Goal: Information Seeking & Learning: Learn about a topic

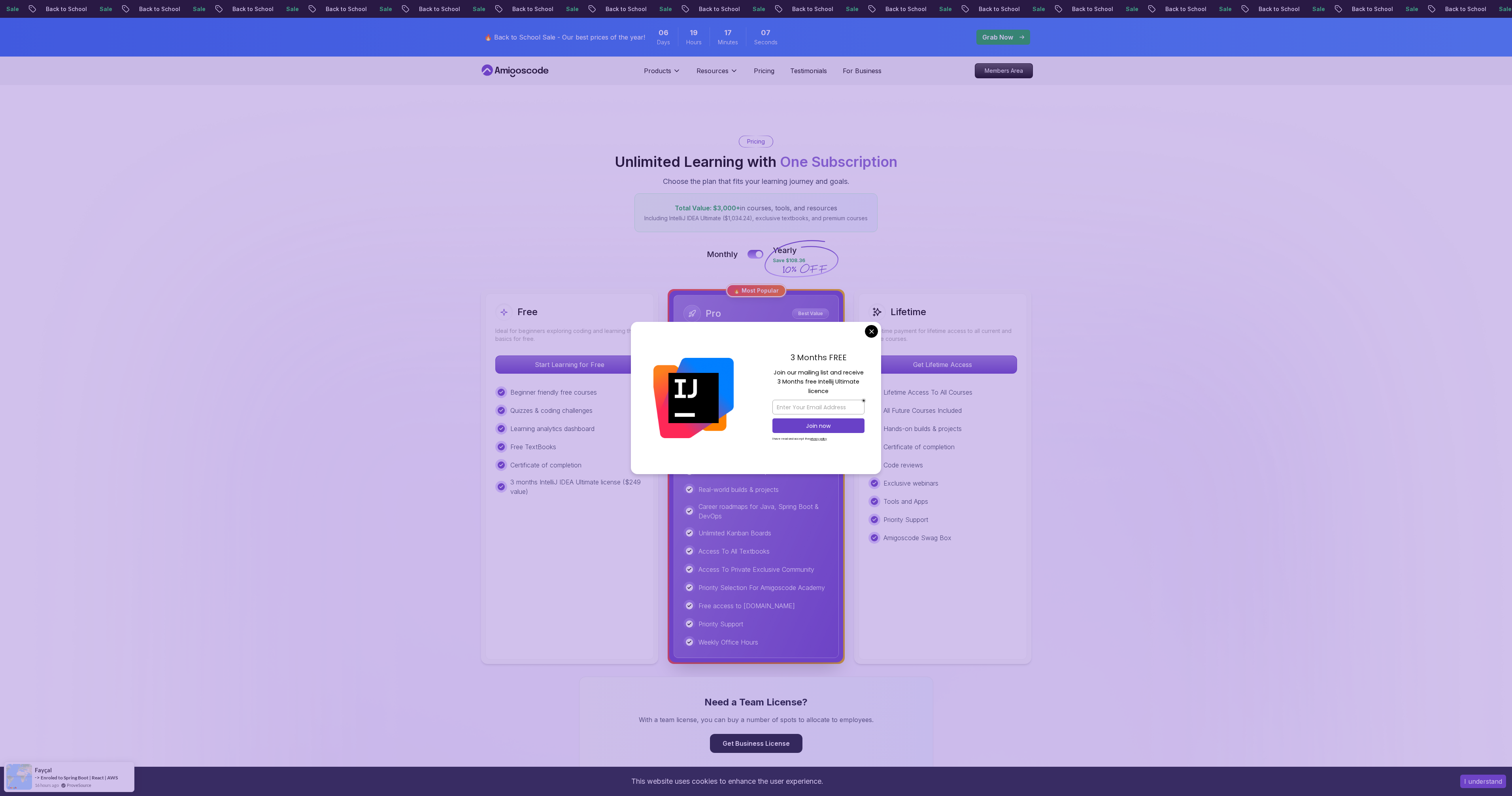
scroll to position [5, 0]
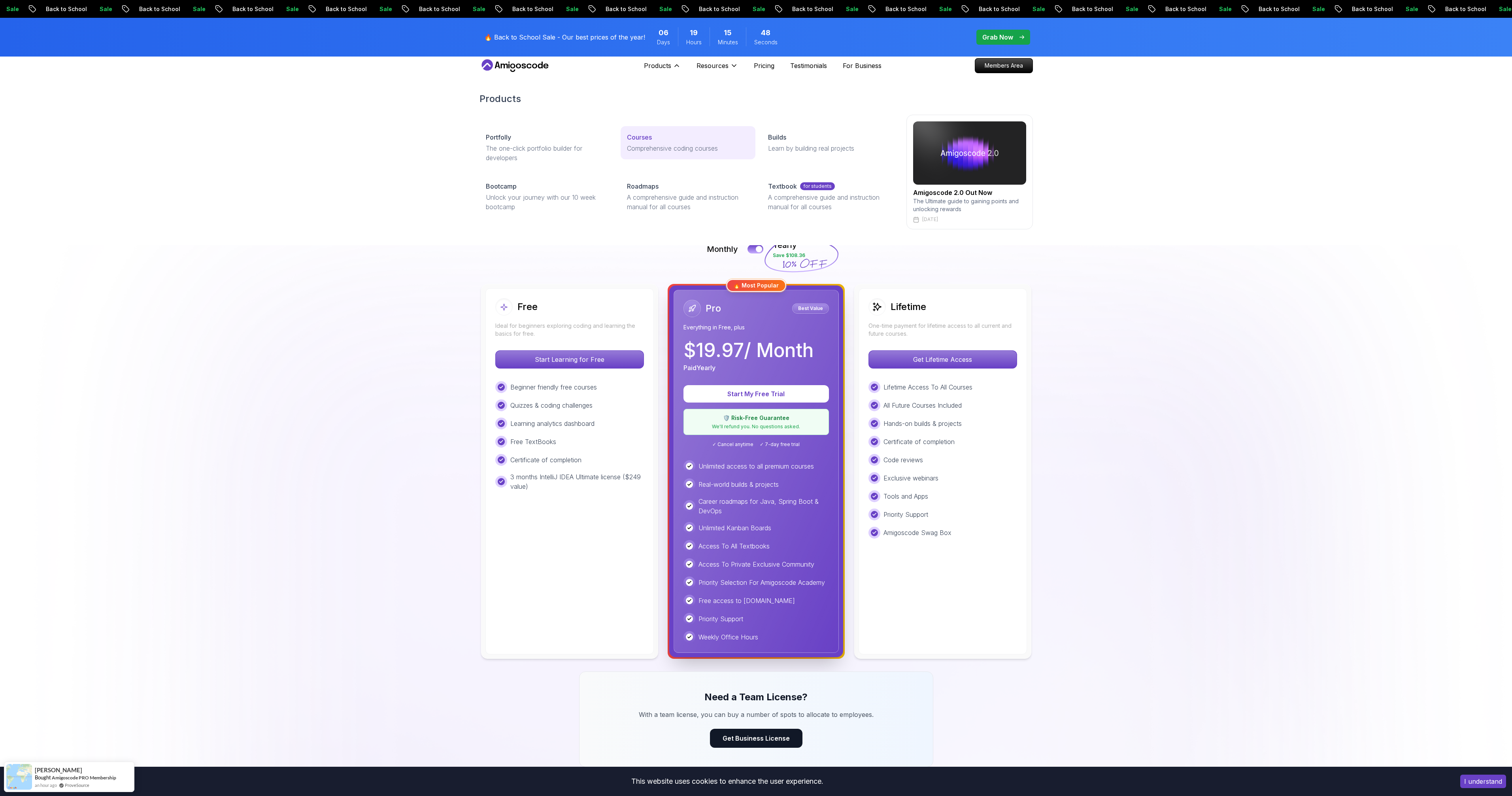
click at [638, 134] on p "Courses" at bounding box center [639, 137] width 25 height 9
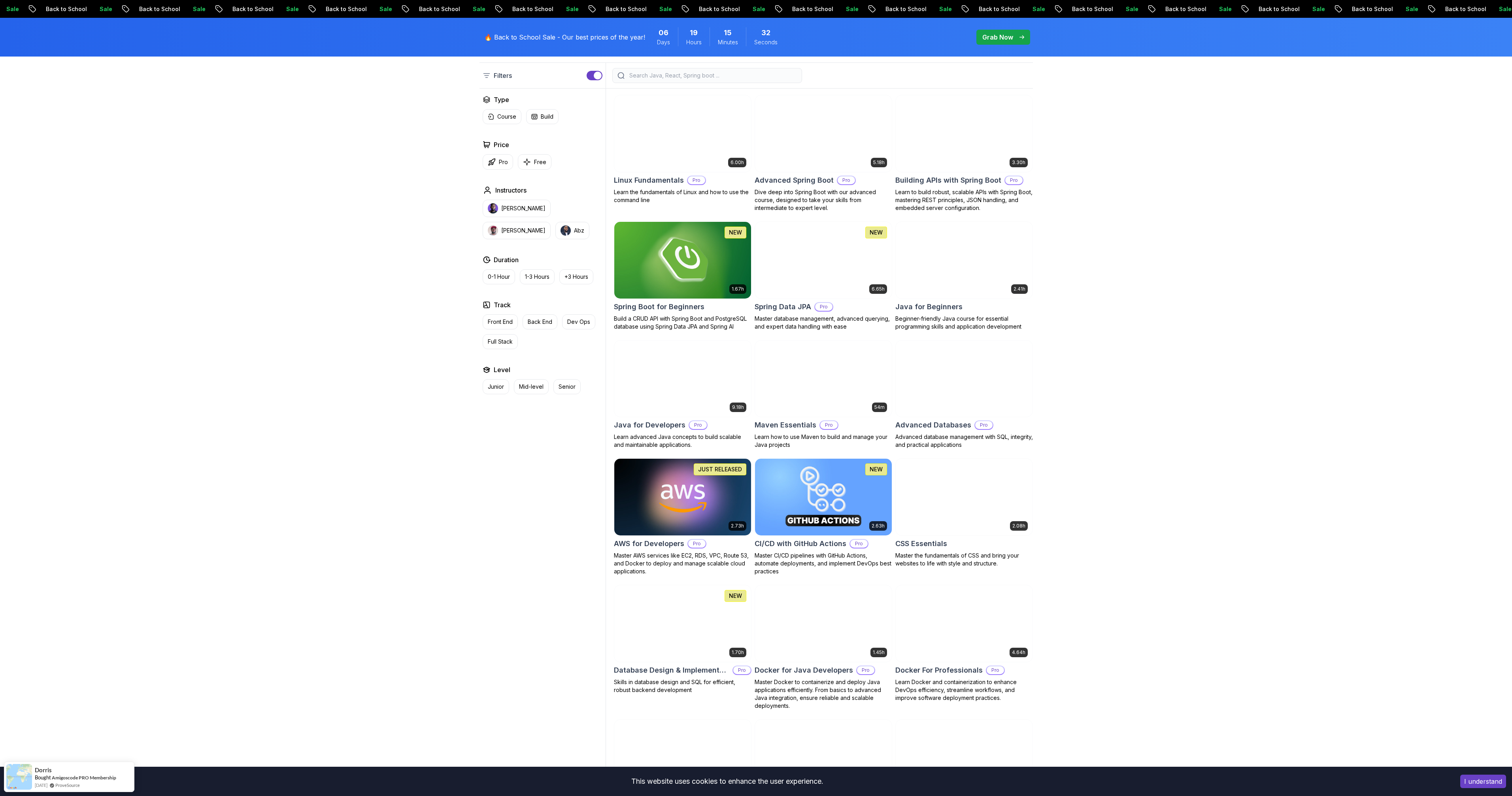
scroll to position [147, 0]
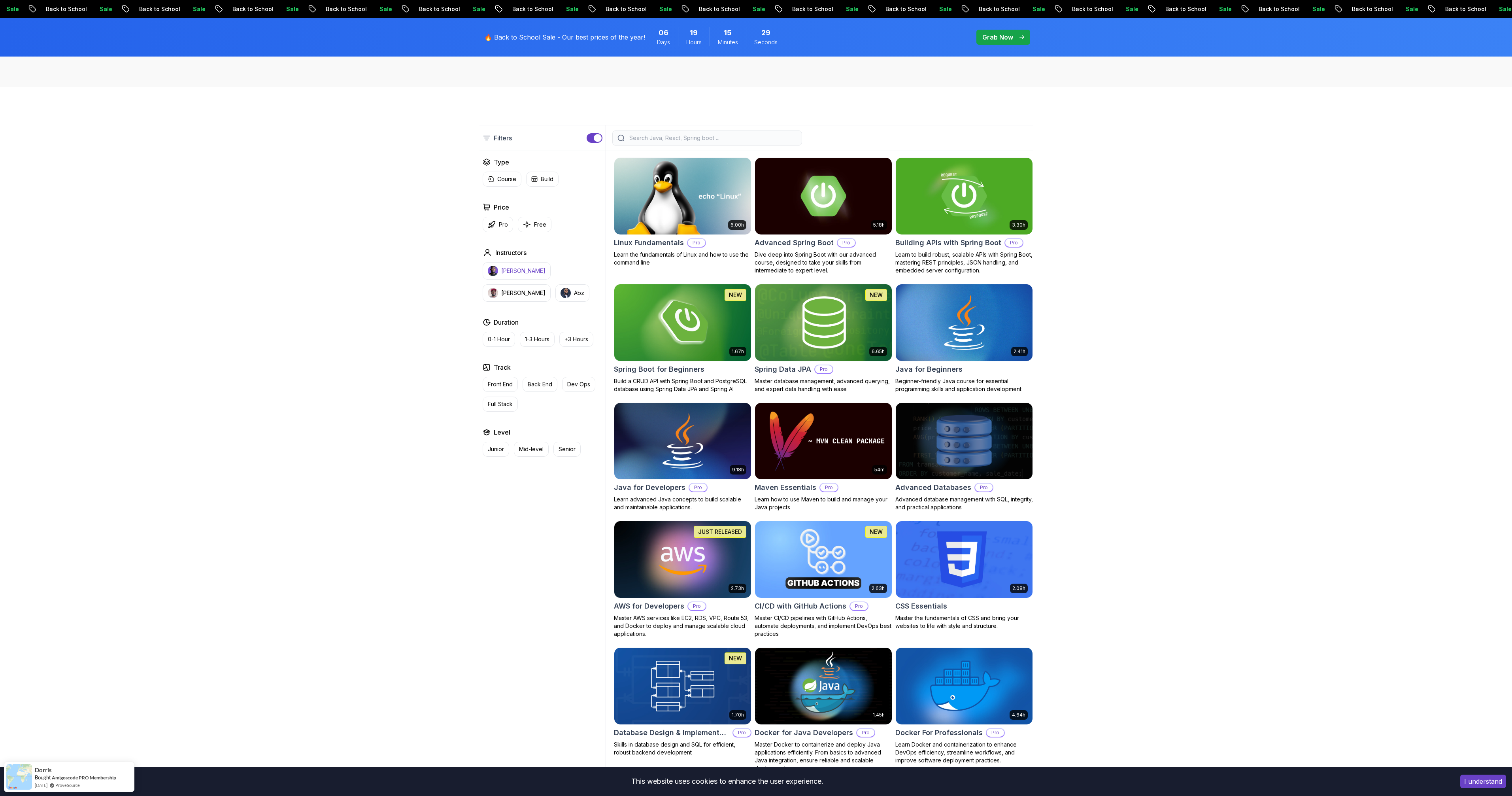
click at [517, 272] on p "[PERSON_NAME]" at bounding box center [523, 271] width 44 height 8
click at [534, 174] on icon at bounding box center [537, 177] width 8 height 8
click at [551, 178] on p "Build" at bounding box center [547, 178] width 13 height 8
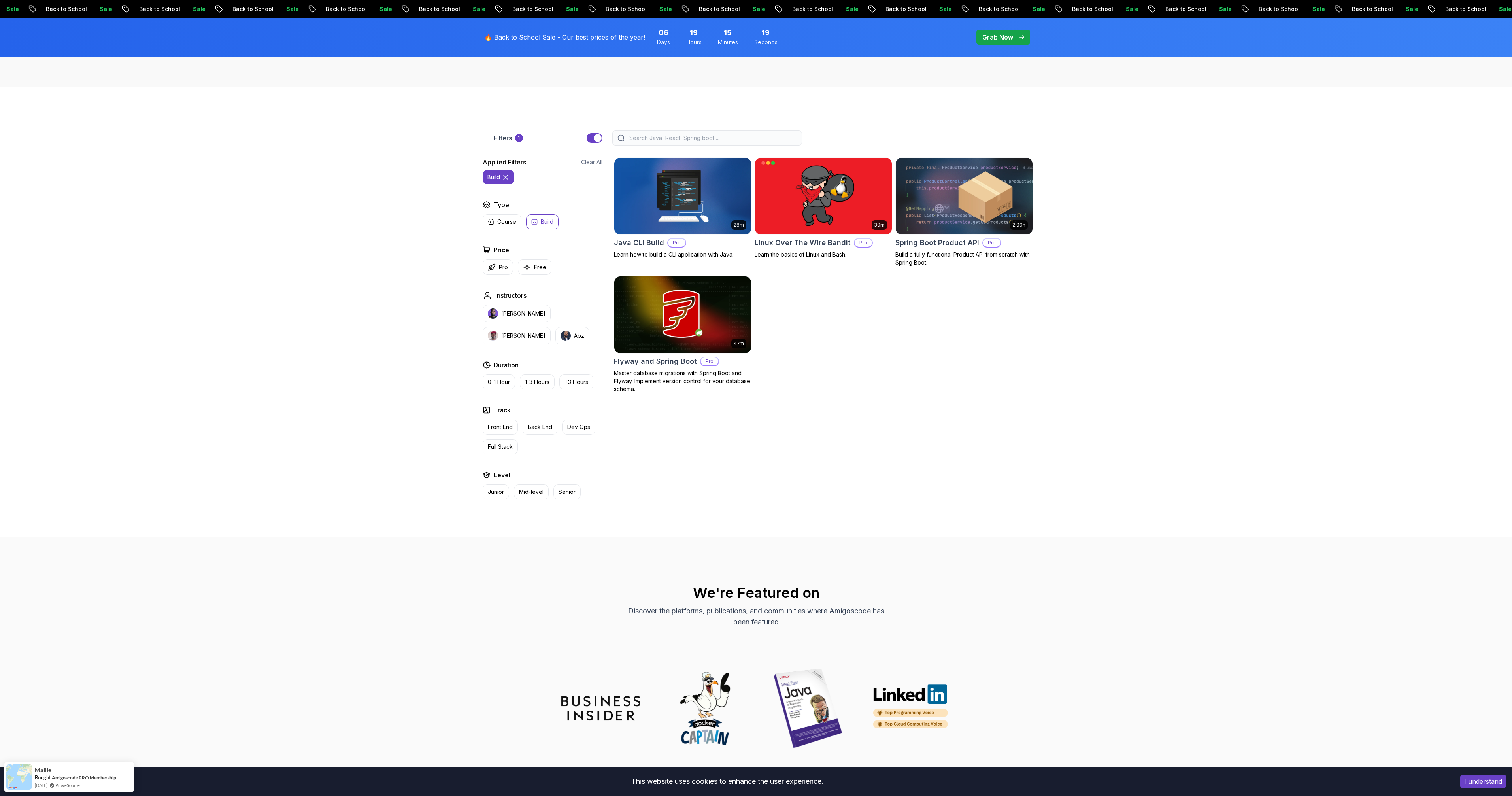
click at [512, 174] on button "build" at bounding box center [498, 177] width 32 height 14
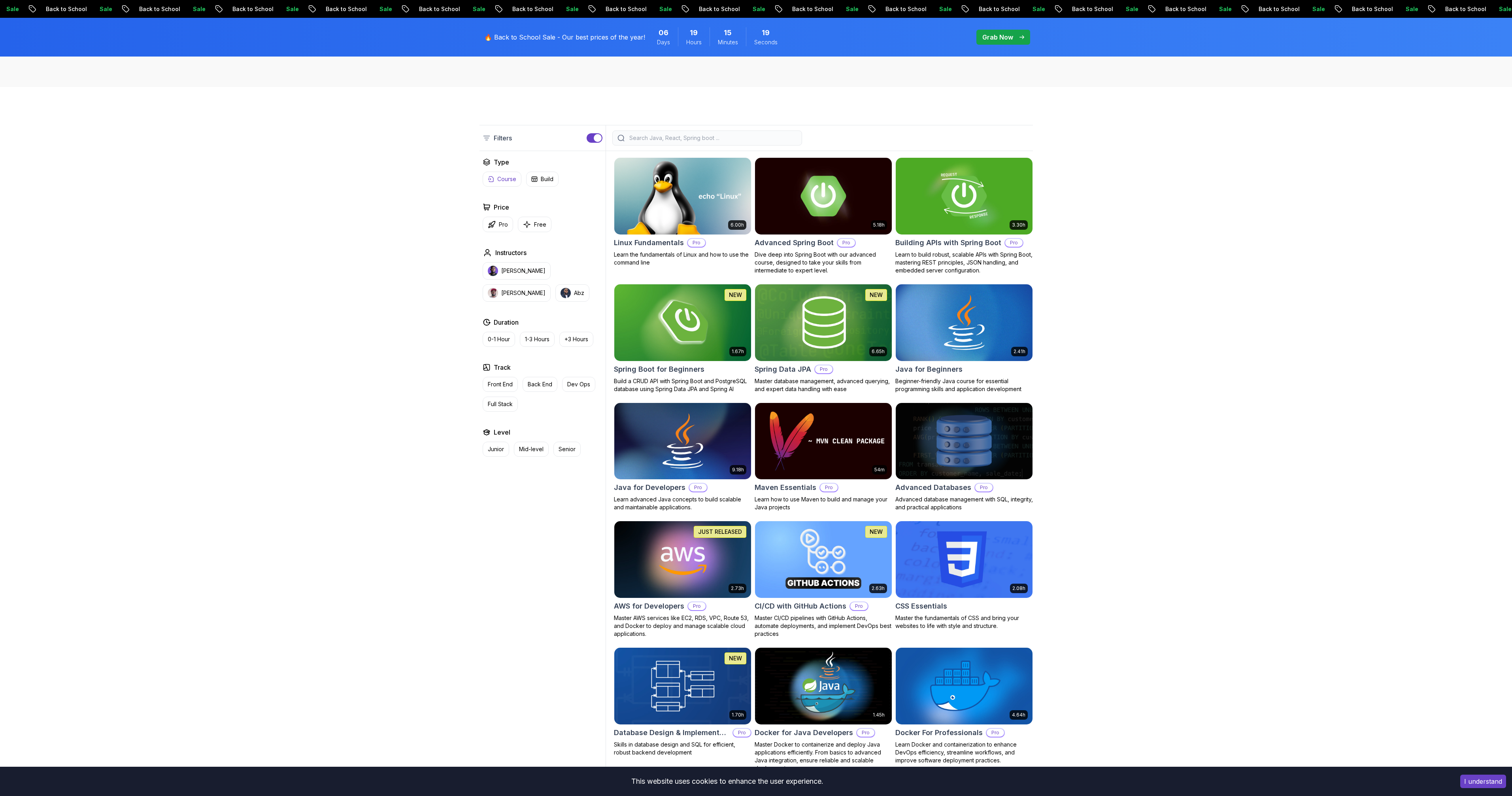
click at [510, 178] on p "Course" at bounding box center [507, 178] width 19 height 8
click at [510, 177] on icon at bounding box center [511, 177] width 8 height 8
click at [507, 181] on p "Course" at bounding box center [507, 178] width 19 height 8
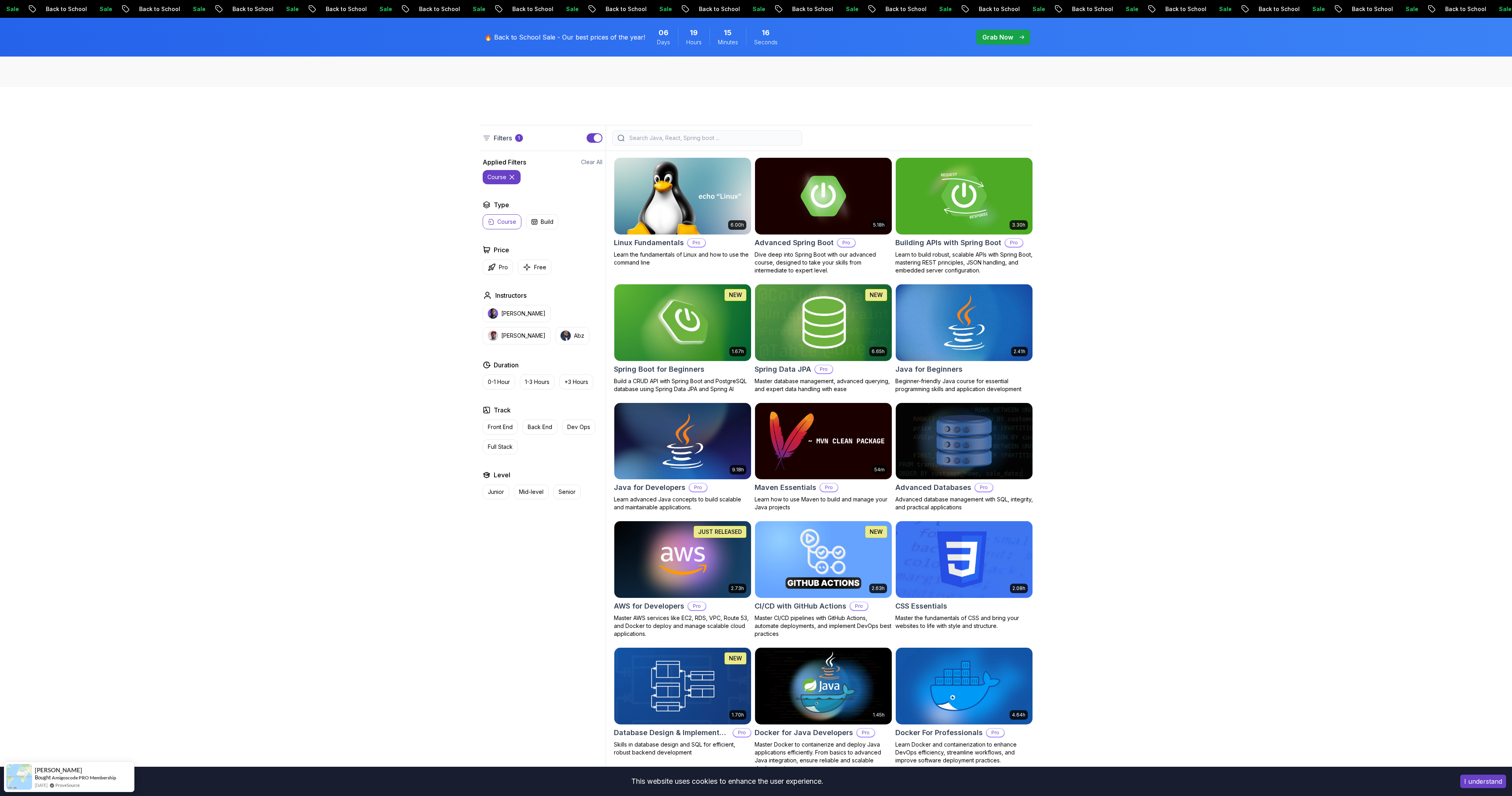
click at [515, 176] on icon at bounding box center [511, 177] width 8 height 8
click at [586, 136] on div "Filters" at bounding box center [543, 137] width 127 height 25
click at [591, 139] on button "button" at bounding box center [594, 138] width 16 height 9
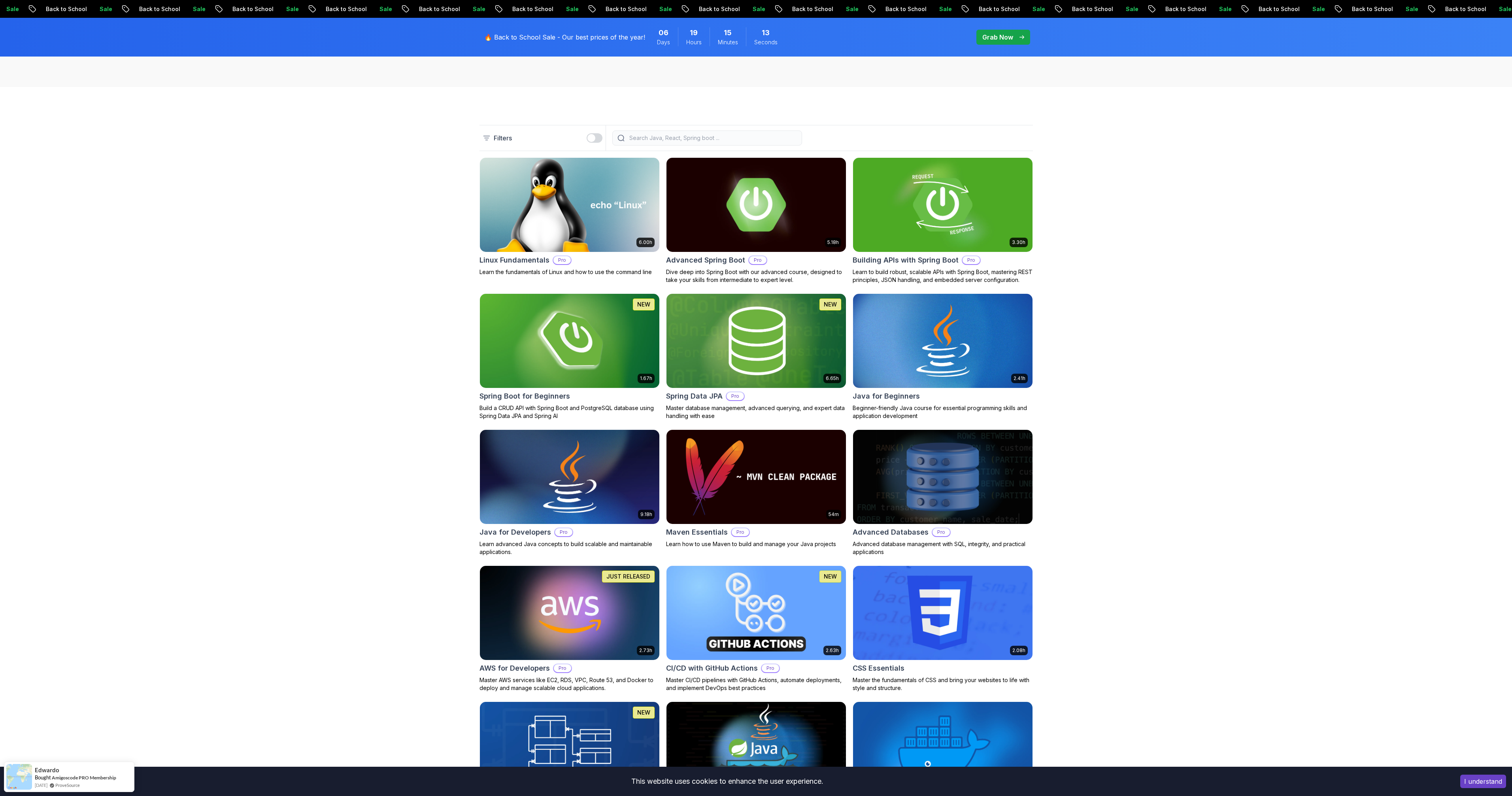
click at [593, 138] on div "button" at bounding box center [591, 137] width 8 height 8
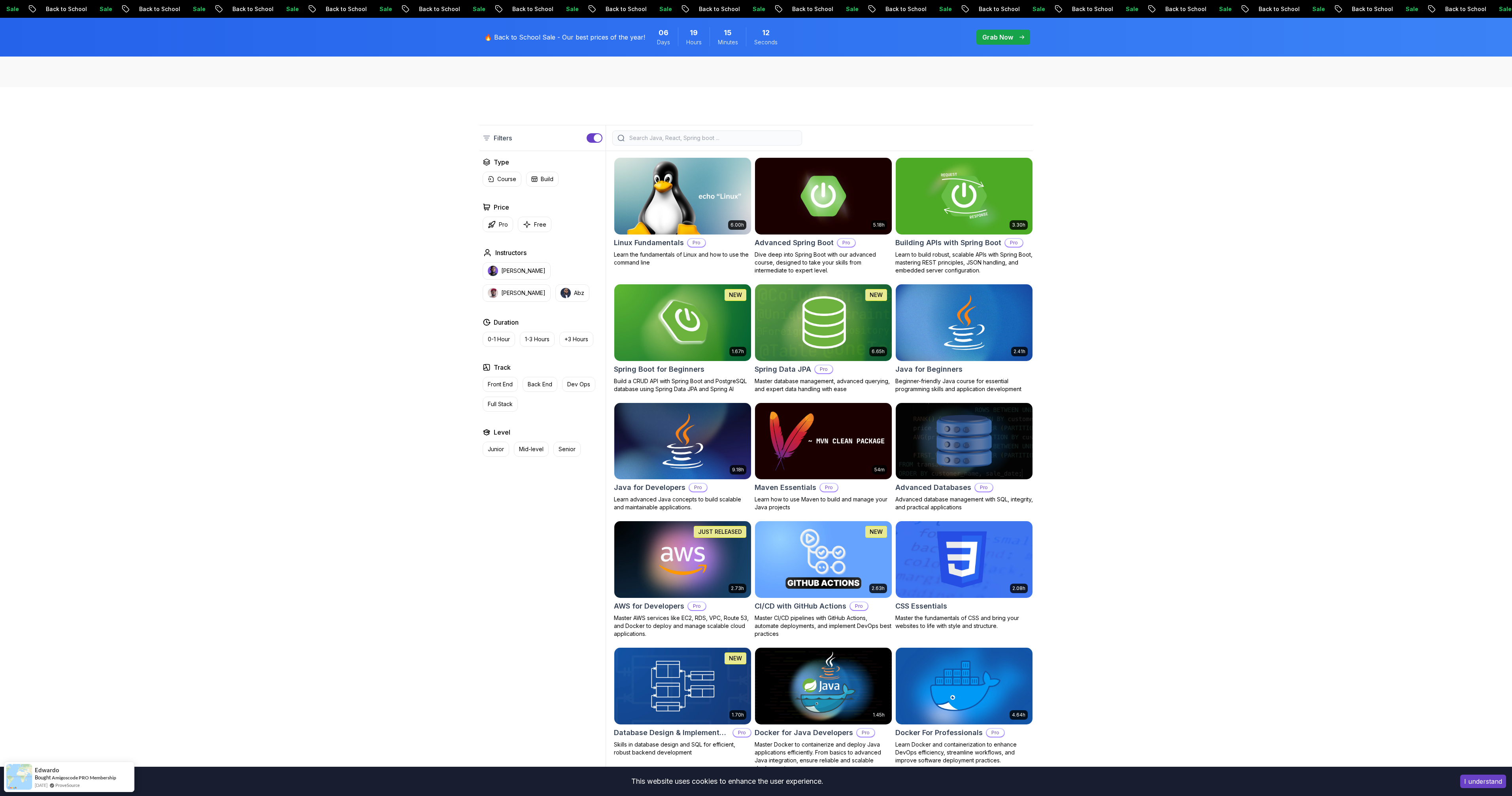
click at [500, 137] on p "Filters" at bounding box center [502, 138] width 18 height 9
click at [705, 137] on input "search" at bounding box center [712, 137] width 169 height 8
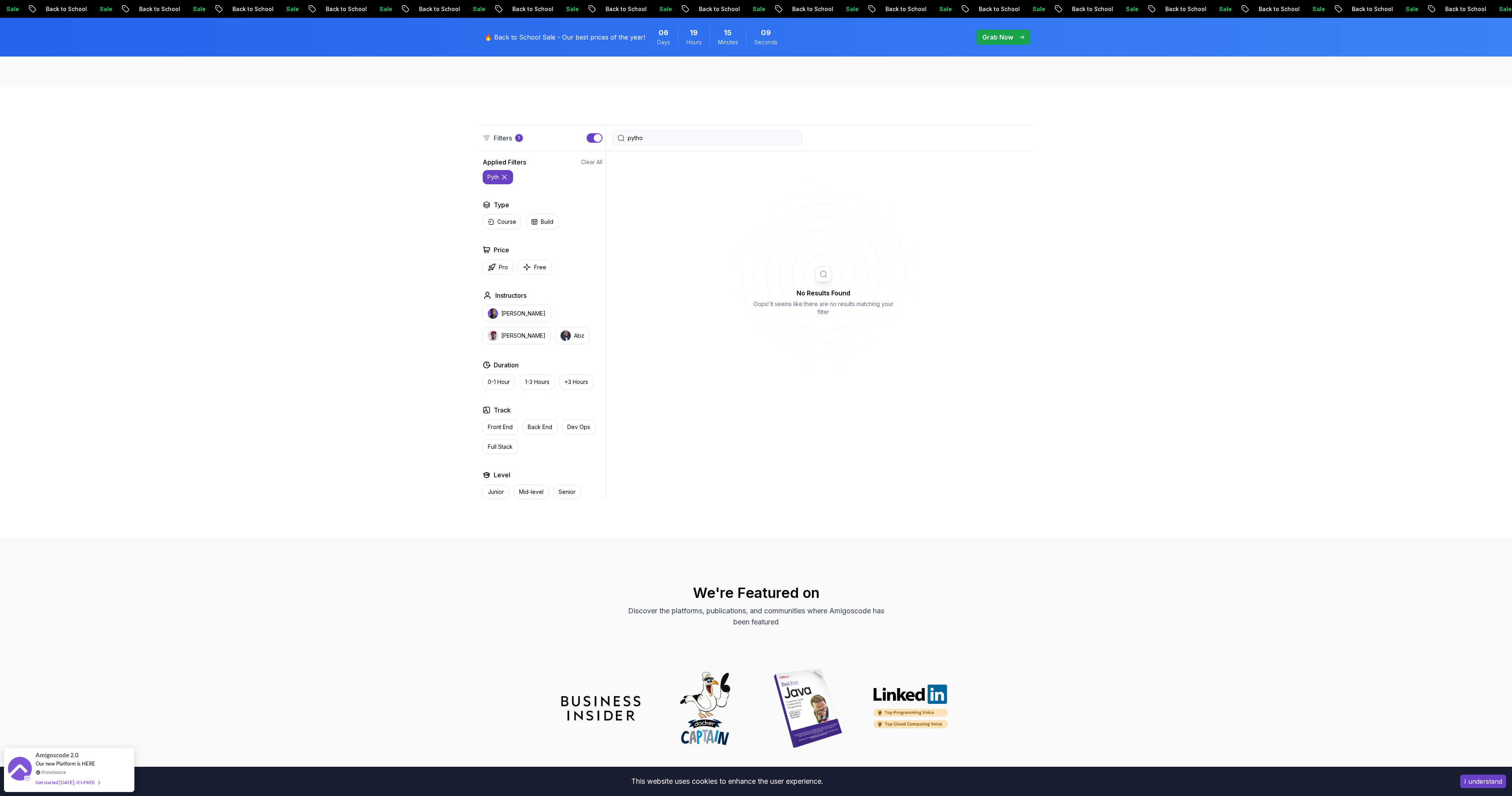
type input "python"
click at [705, 137] on input "python" at bounding box center [712, 137] width 169 height 8
